Goal: Transaction & Acquisition: Book appointment/travel/reservation

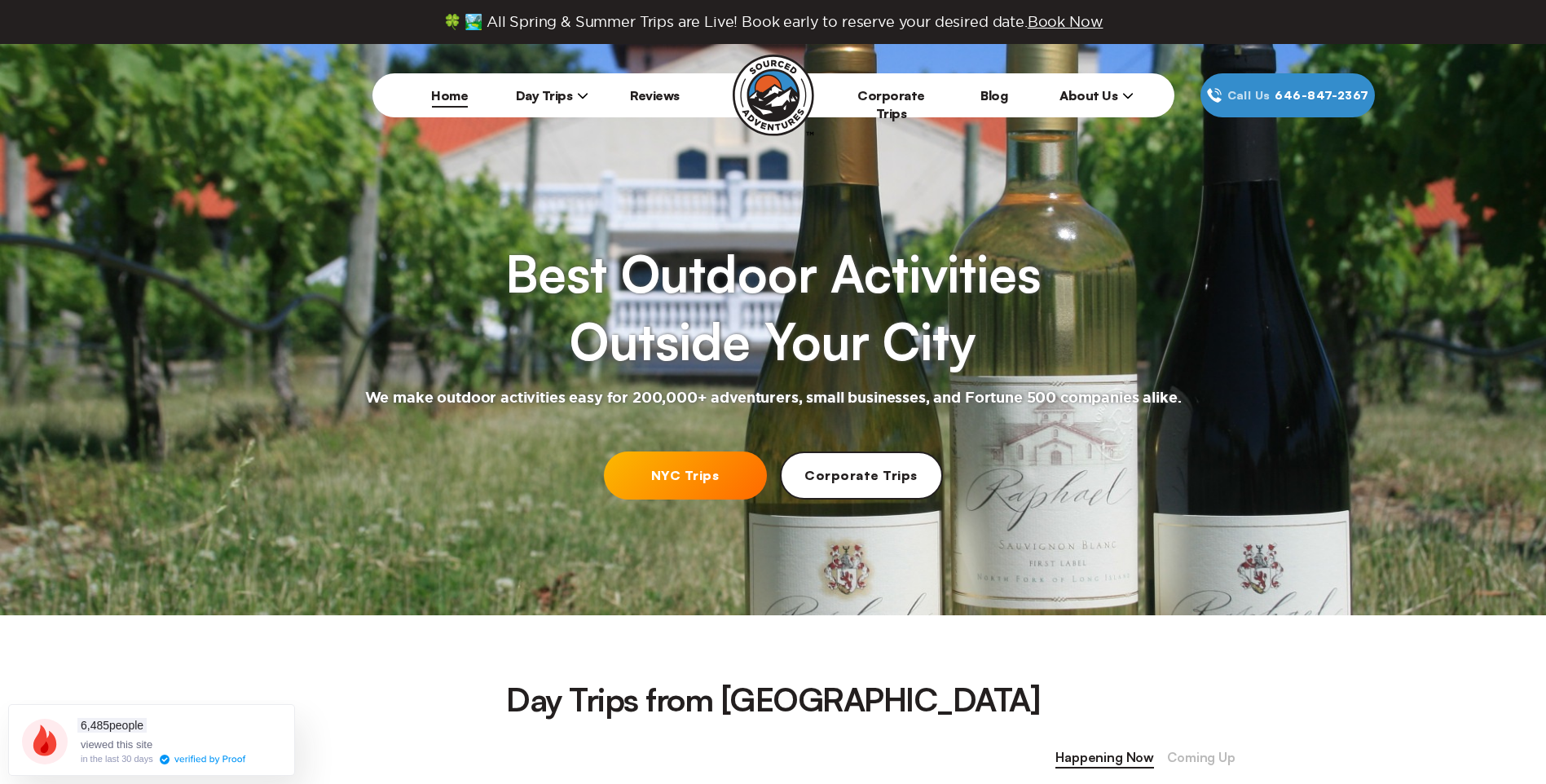
click at [573, 92] on span "Day Trips" at bounding box center [552, 95] width 74 height 16
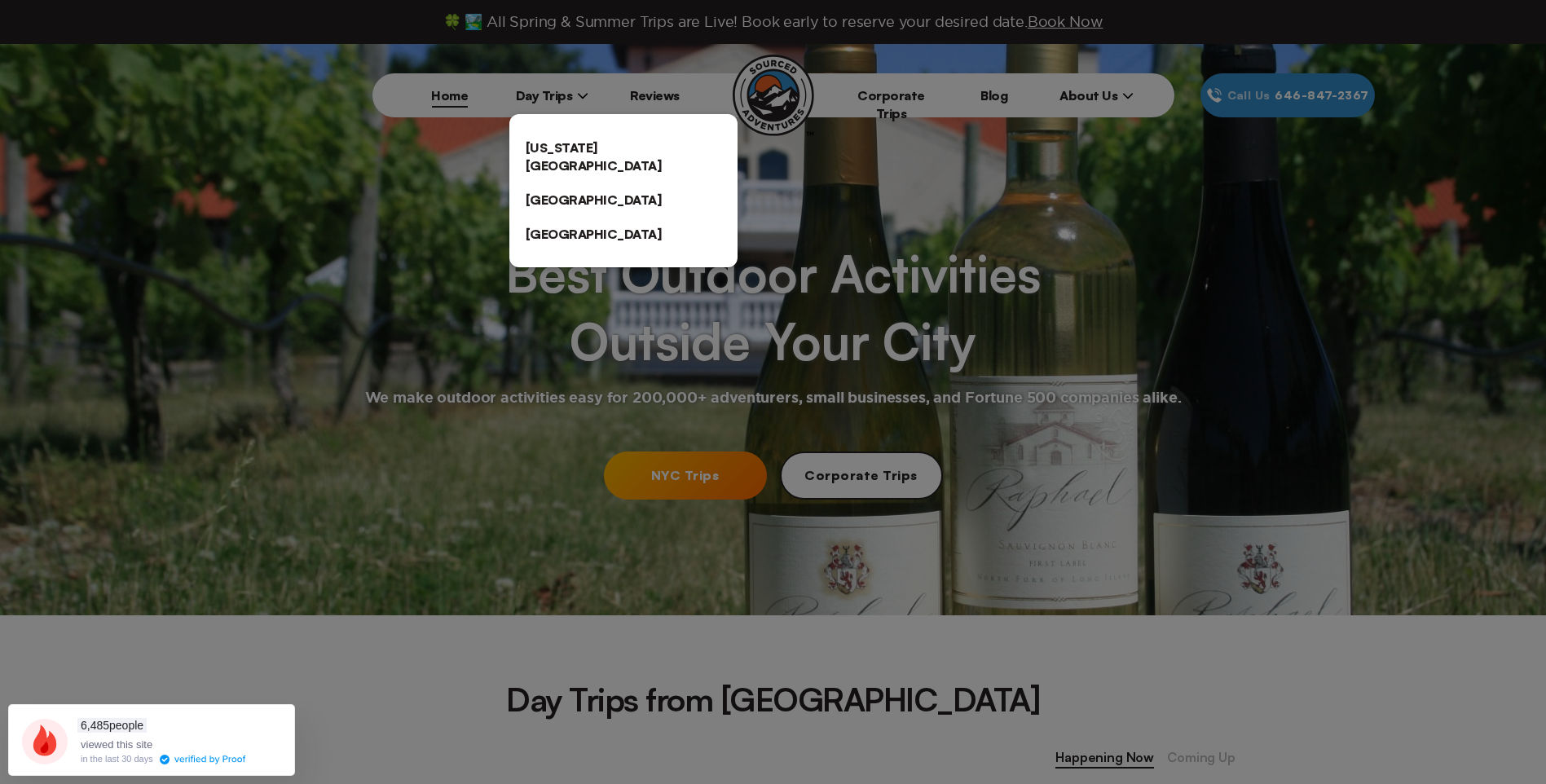
click at [284, 217] on div at bounding box center [773, 392] width 1546 height 784
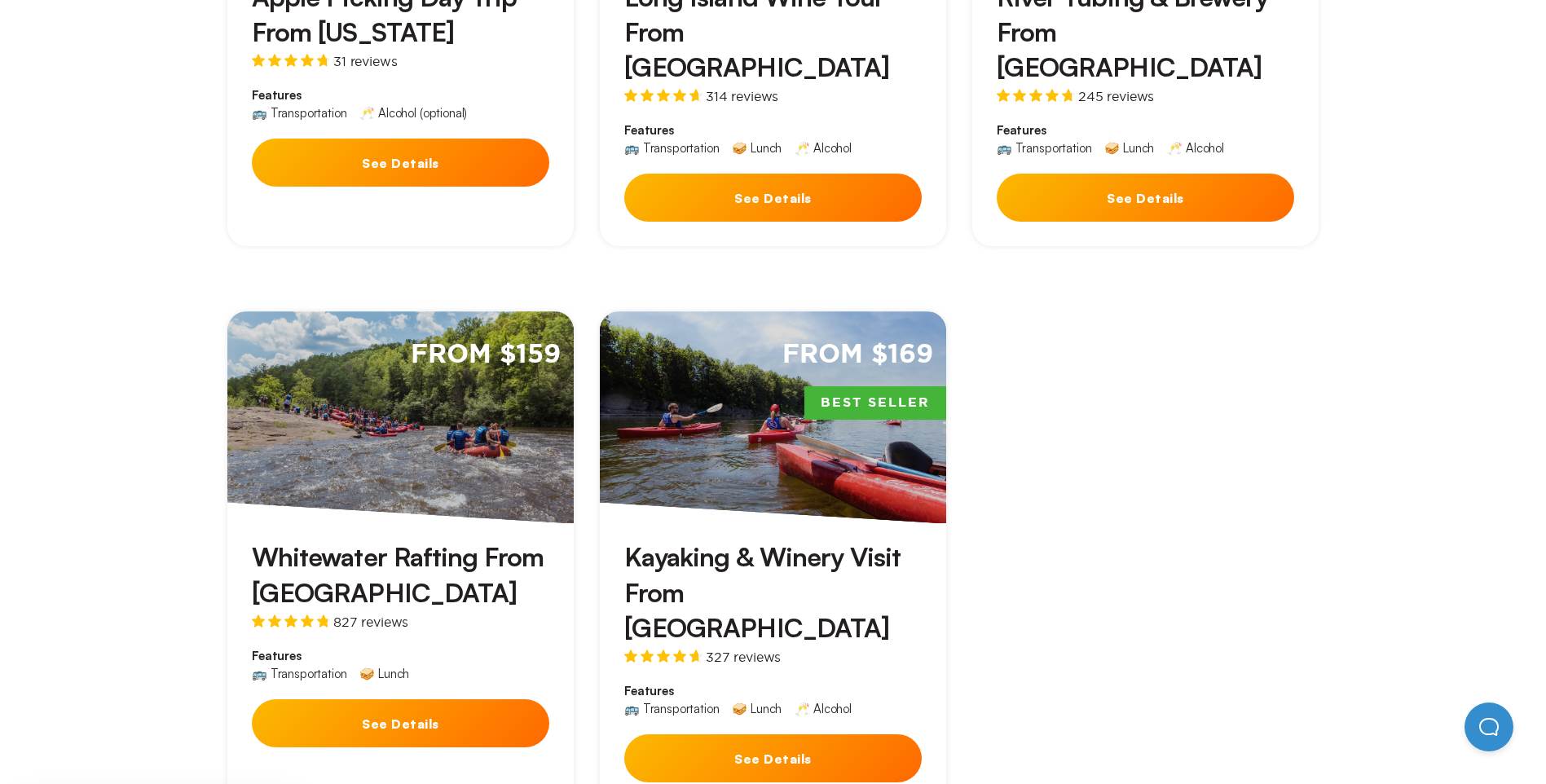
scroll to position [1060, 0]
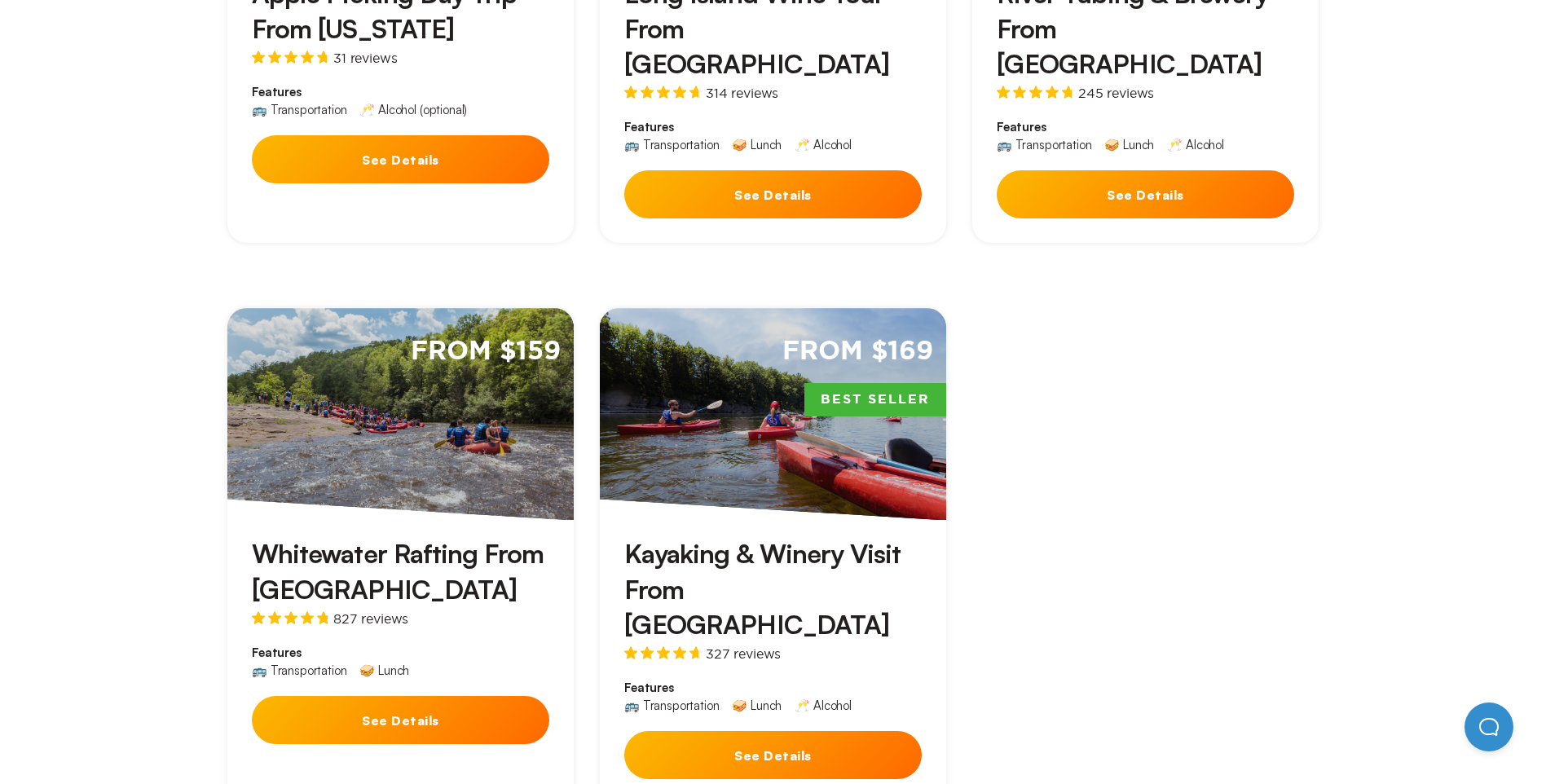
click at [427, 696] on button "See Details" at bounding box center [400, 720] width 297 height 48
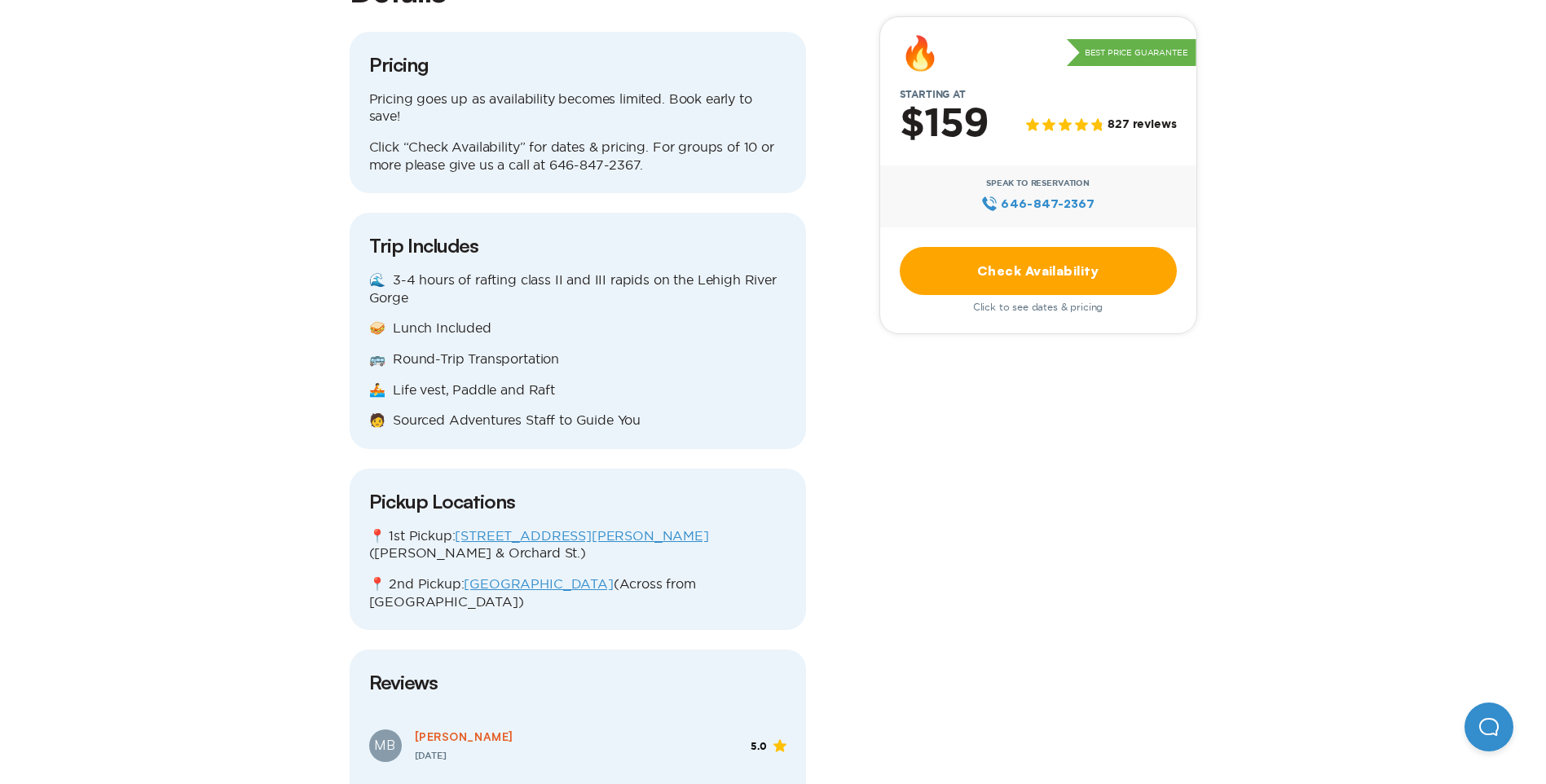
scroll to position [1874, 0]
click at [582, 527] on link "[STREET_ADDRESS][PERSON_NAME]" at bounding box center [581, 534] width 253 height 14
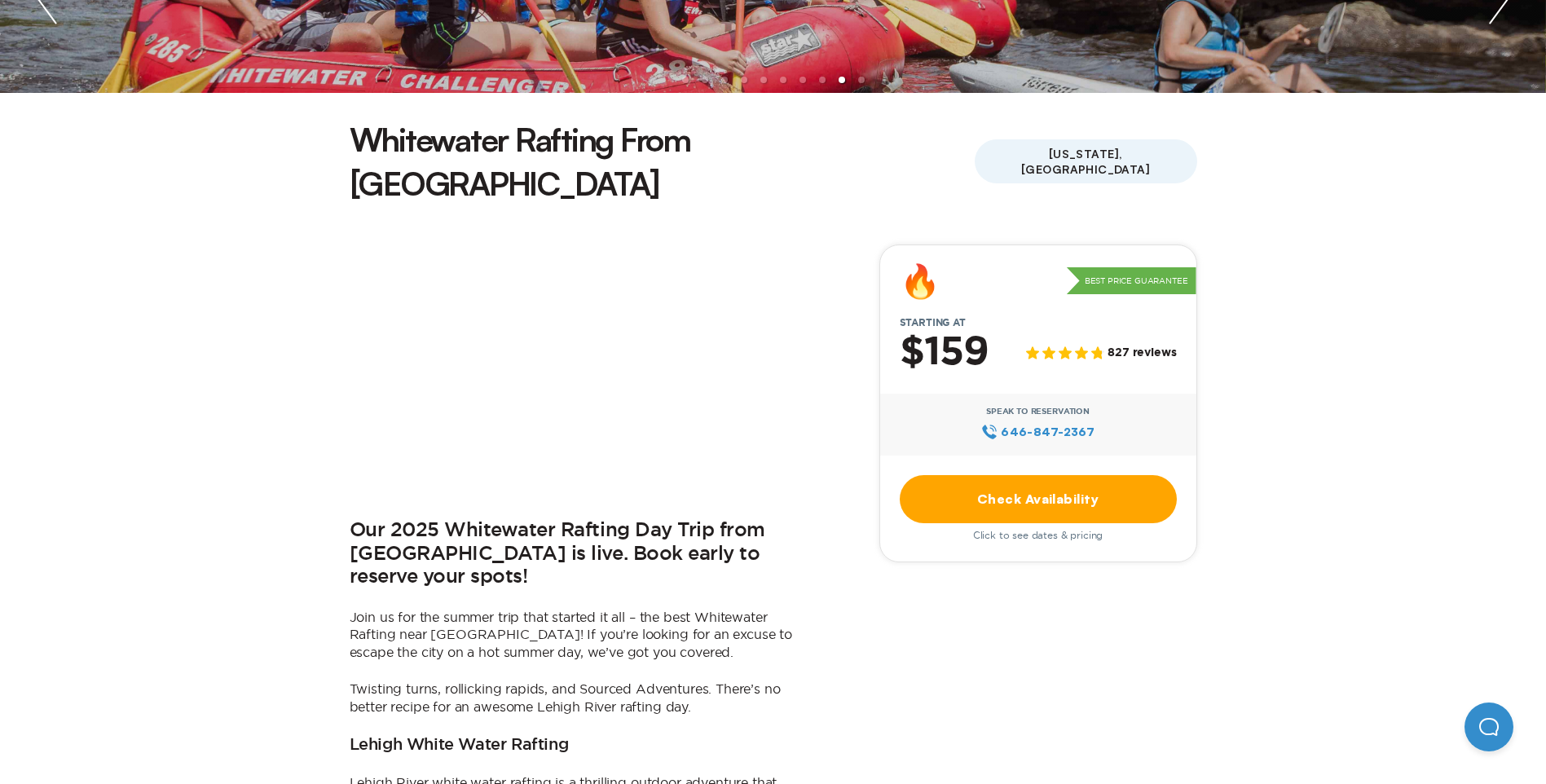
scroll to position [0, 0]
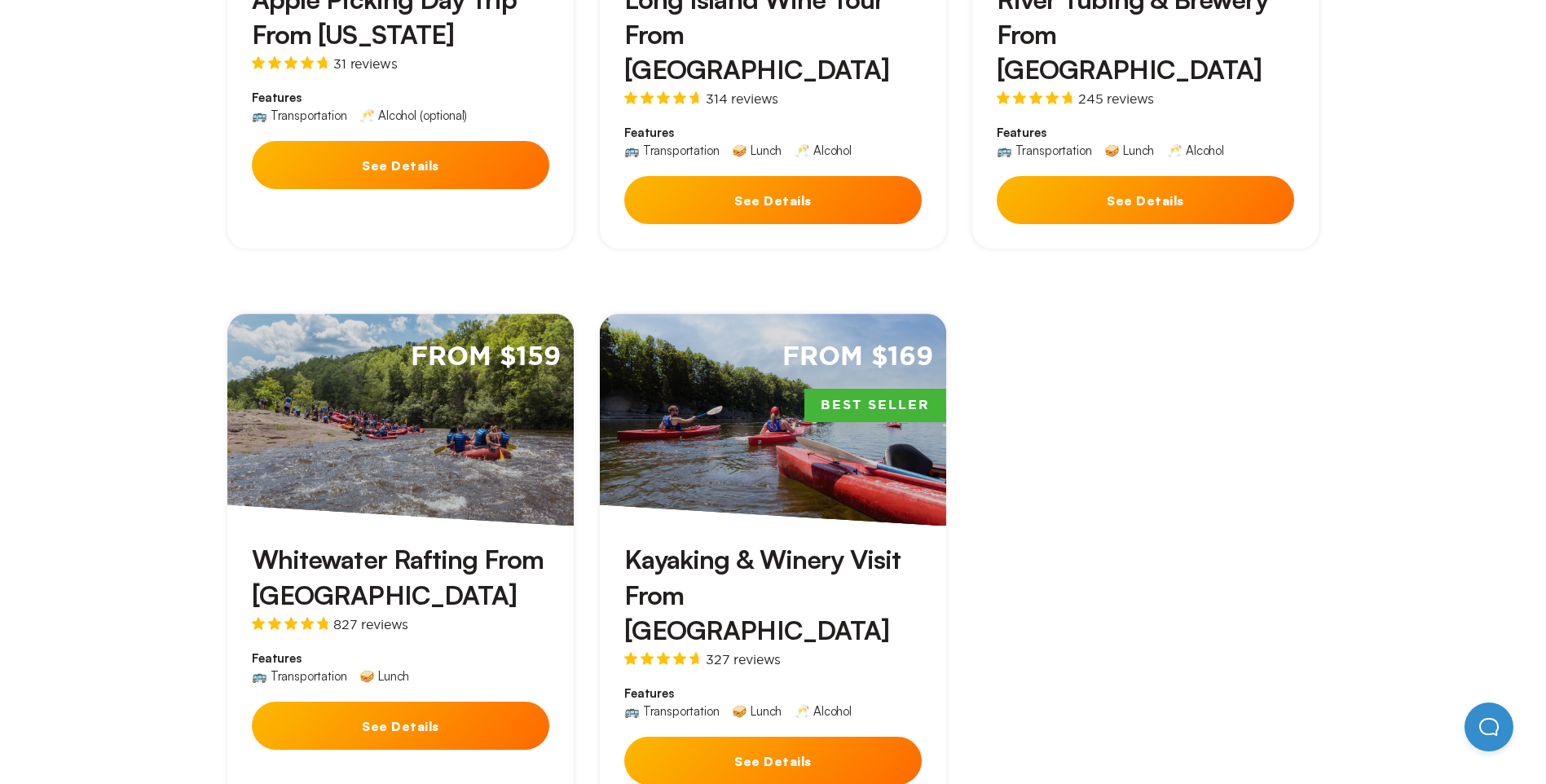
scroll to position [1060, 0]
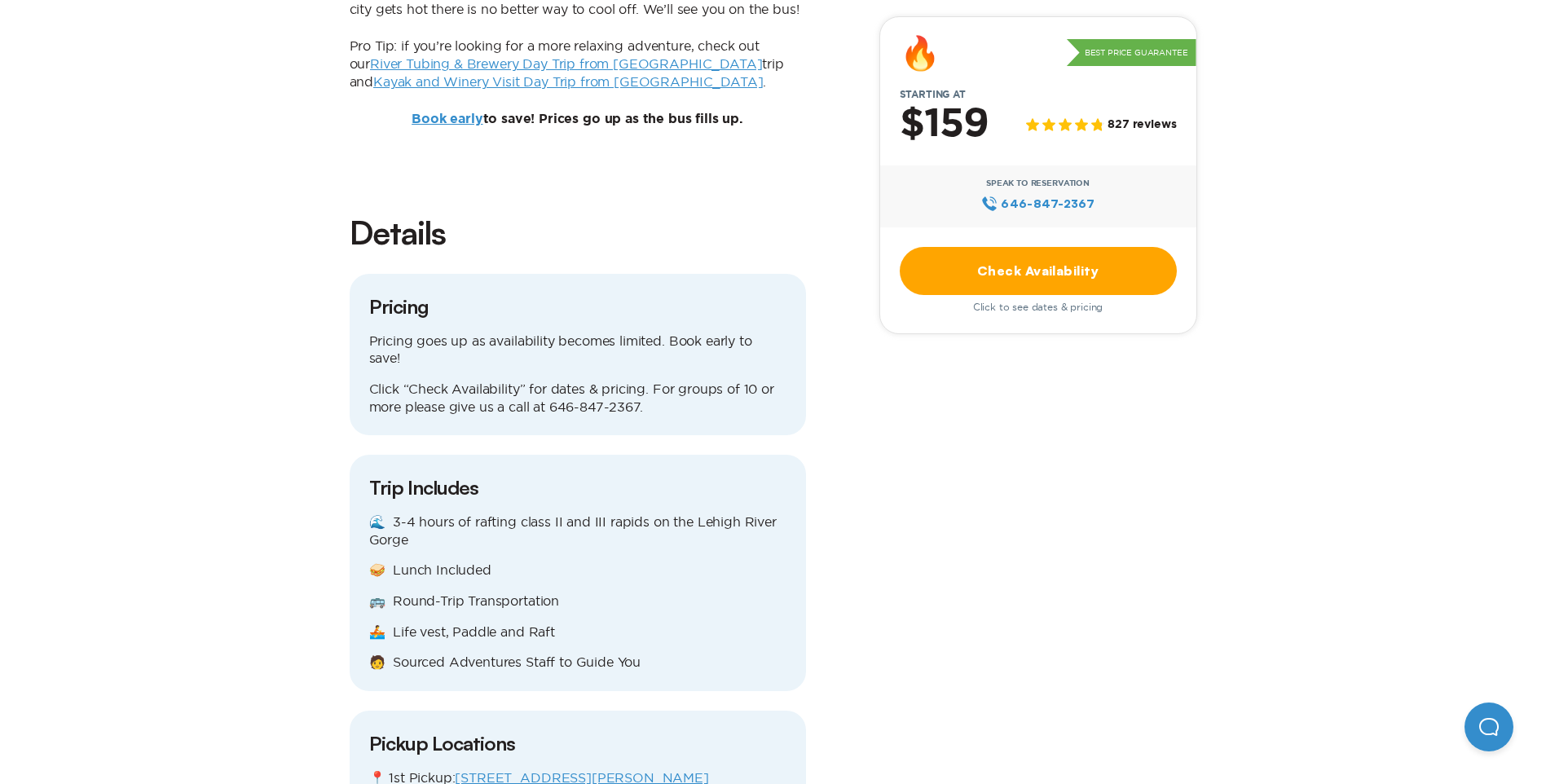
scroll to position [1630, 0]
